Goal: Subscribe to service/newsletter

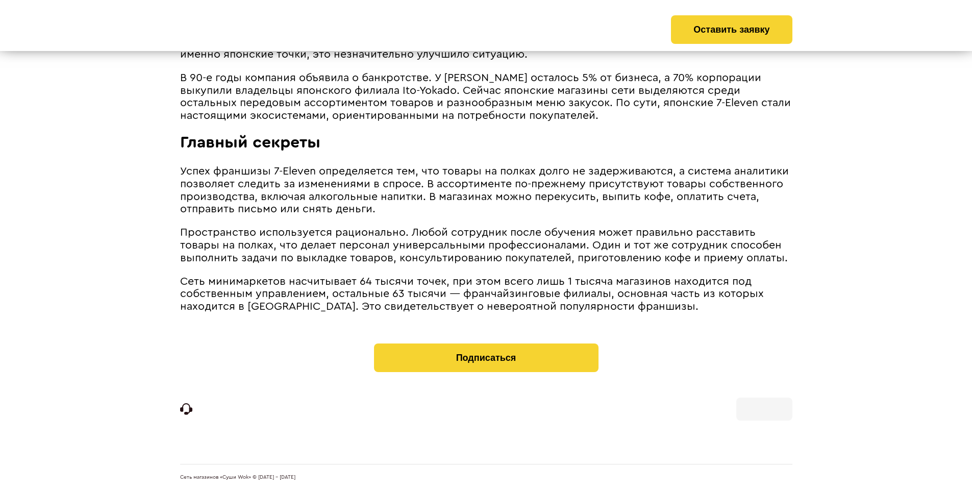
scroll to position [1996, 0]
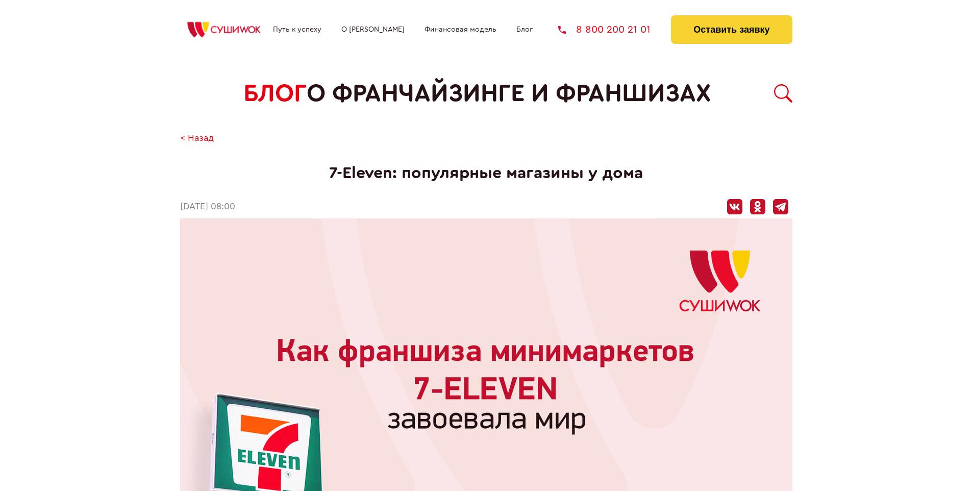
scroll to position [2009, 0]
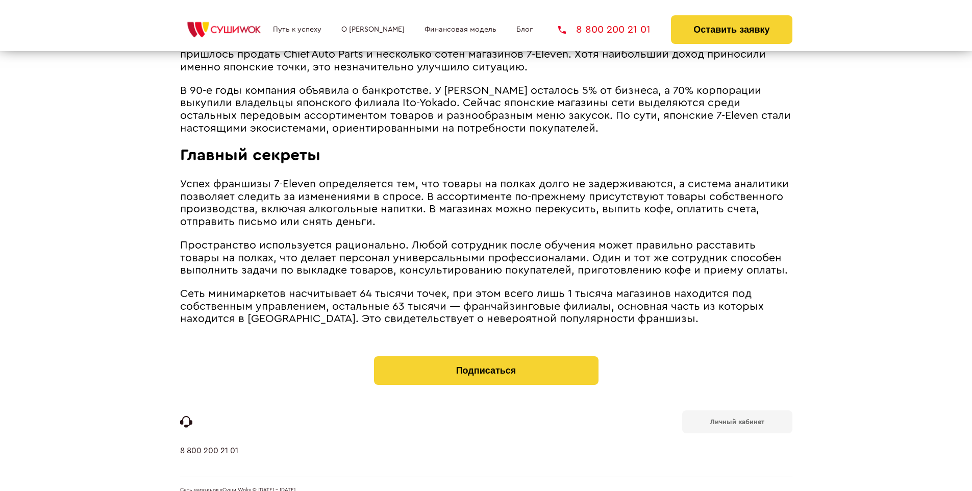
click at [737, 419] on b "Личный кабинет" at bounding box center [737, 422] width 54 height 7
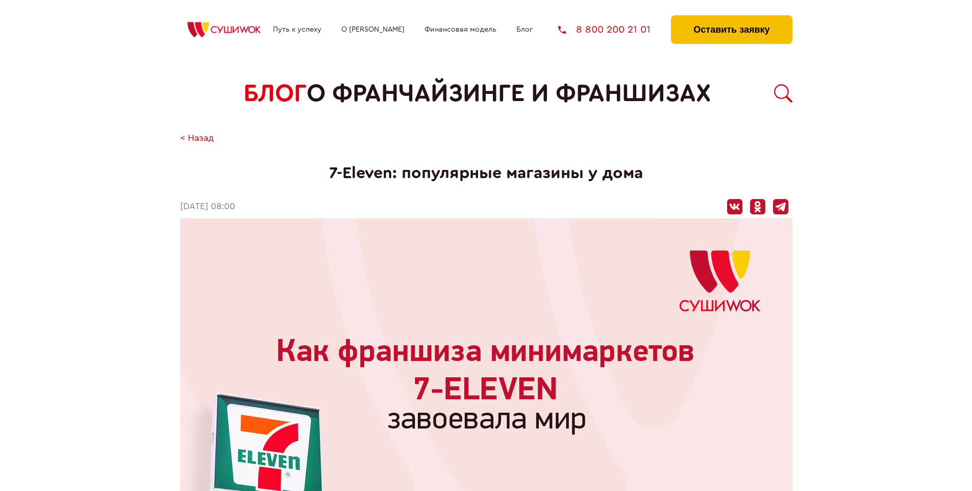
click at [731, 18] on button "Оставить заявку" at bounding box center [731, 29] width 121 height 29
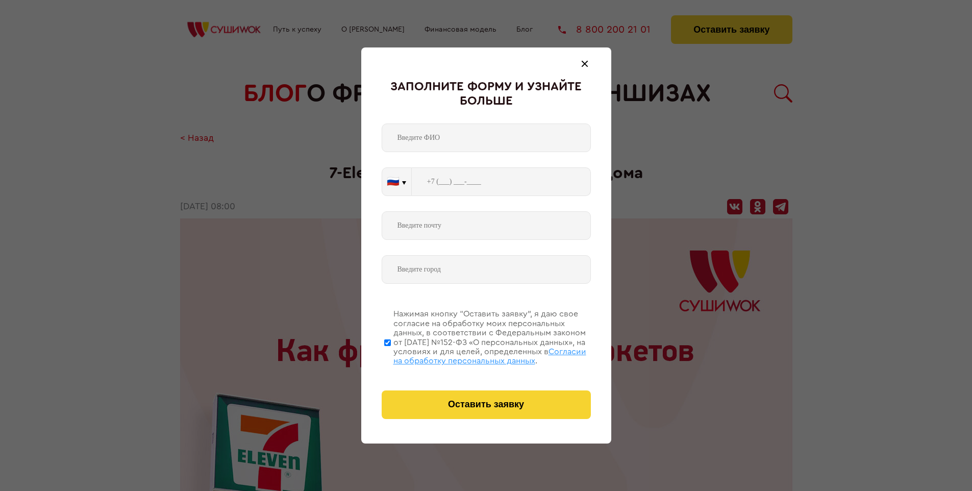
click at [473, 355] on span "Согласии на обработку персональных данных" at bounding box center [490, 356] width 193 height 17
click at [391, 355] on input "Нажимая кнопку “Оставить заявку”, я даю свое согласие на обработку моих персона…" at bounding box center [387, 343] width 7 height 82
checkbox input "false"
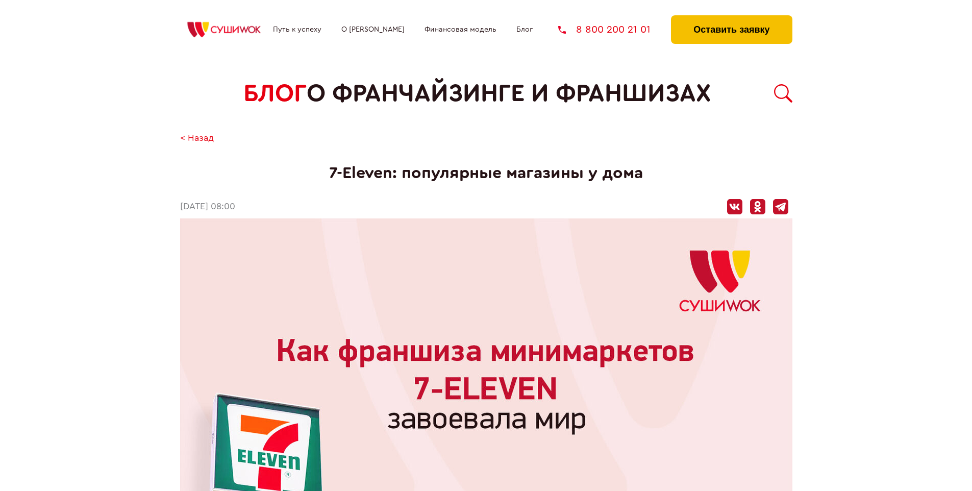
click at [731, 18] on button "Оставить заявку" at bounding box center [731, 29] width 121 height 29
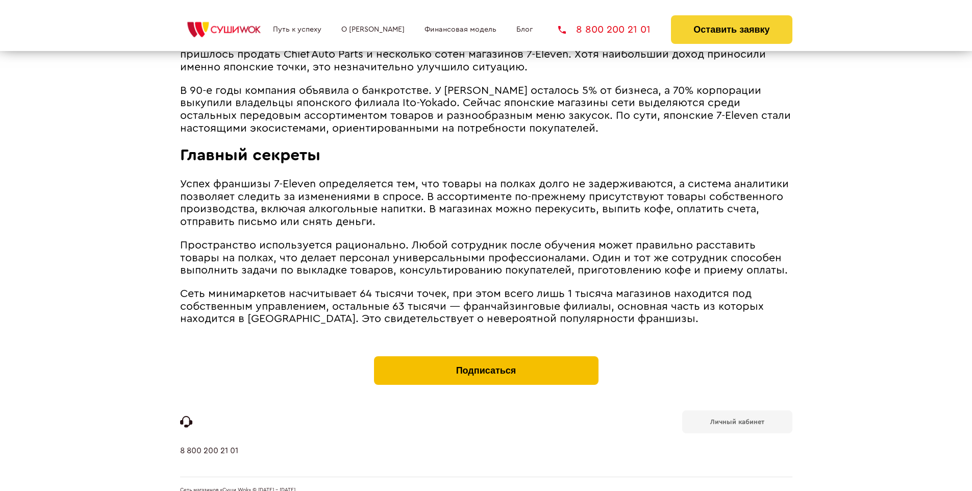
click at [486, 356] on button "Подписаться" at bounding box center [486, 370] width 225 height 29
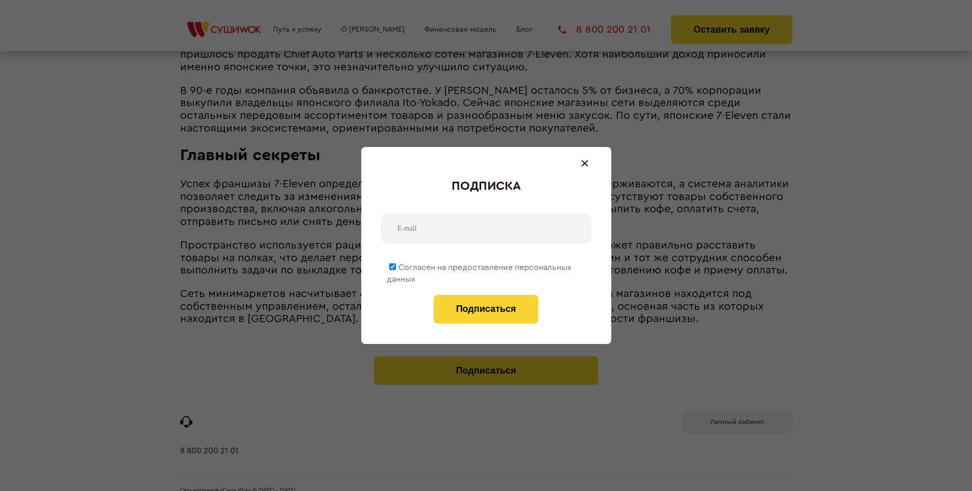
click at [480, 265] on span "Согласен на предоставление персональных данных" at bounding box center [479, 273] width 185 height 20
click at [396, 265] on input "Согласен на предоставление персональных данных" at bounding box center [392, 266] width 7 height 7
checkbox input "false"
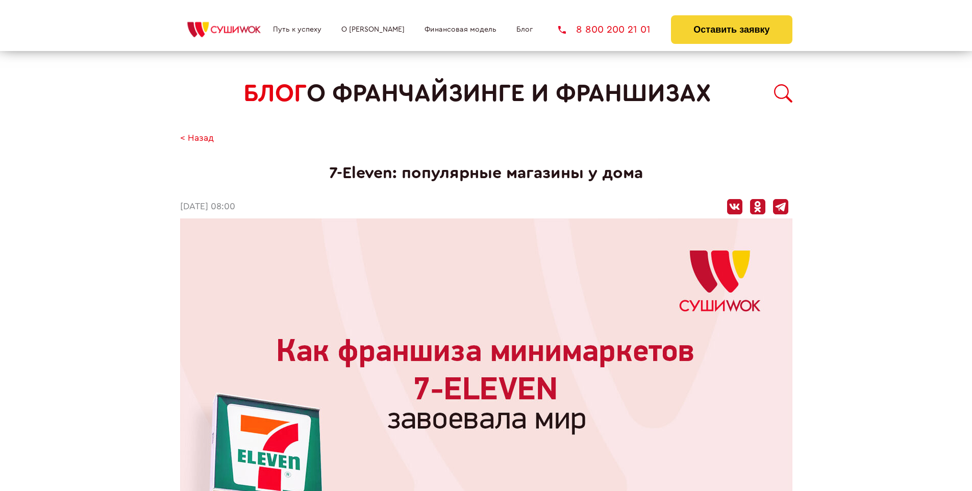
scroll to position [2009, 0]
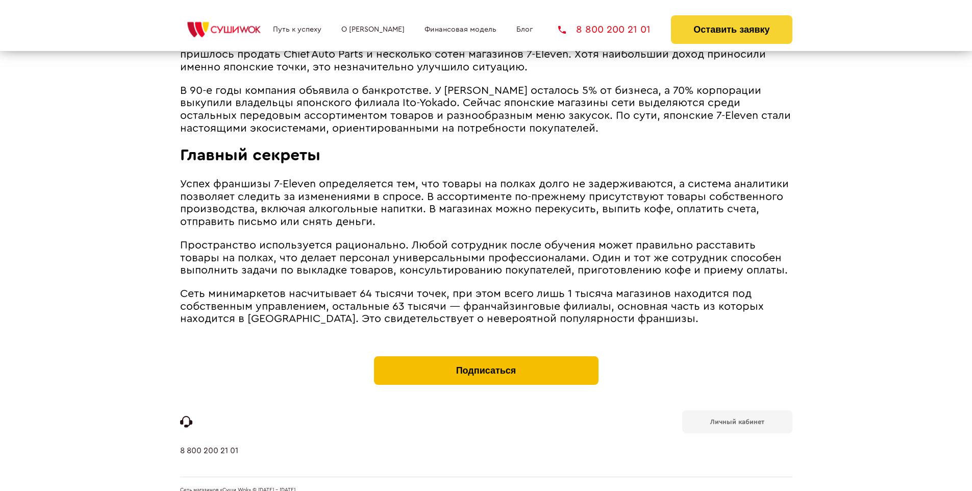
click at [486, 356] on button "Подписаться" at bounding box center [486, 370] width 225 height 29
